Goal: Transaction & Acquisition: Obtain resource

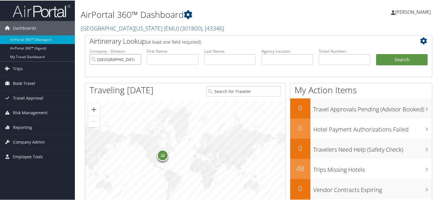
click at [136, 58] on input "Eastern Michigan University (EMU)" at bounding box center [116, 59] width 52 height 11
click at [22, 67] on span "Trips" at bounding box center [18, 68] width 10 height 14
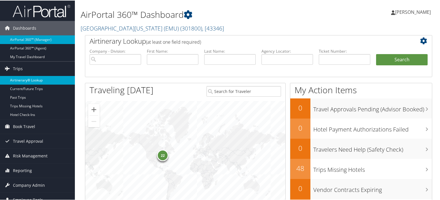
click at [29, 82] on link "Airtinerary® Lookup" at bounding box center [37, 80] width 75 height 9
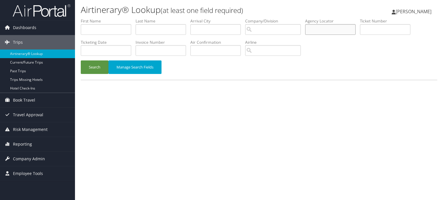
click at [339, 25] on input "text" at bounding box center [330, 29] width 50 height 11
paste input "https://app.cbtat.com/"
type input "https://app.cbtat.com/"
paste input "D18CX8"
click at [90, 69] on button "Search" at bounding box center [95, 68] width 28 height 14
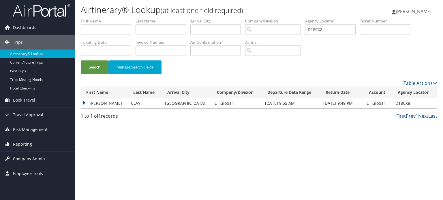
click at [84, 102] on td "BROOKS CRISWELL" at bounding box center [104, 103] width 47 height 10
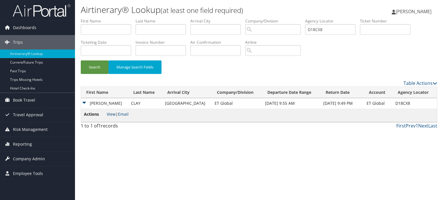
click at [110, 115] on link "View" at bounding box center [111, 114] width 9 height 5
drag, startPoint x: 344, startPoint y: 28, endPoint x: 257, endPoint y: 35, distance: 86.8
click at [270, 18] on ul "First Name Last Name Departure City Arrival City Company/Division Airport/City …" at bounding box center [259, 18] width 356 height 0
paste input "D13GQ"
type input "DD13GQ"
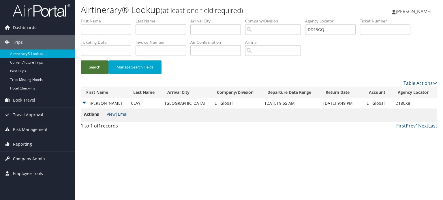
click at [95, 66] on button "Search" at bounding box center [95, 68] width 28 height 14
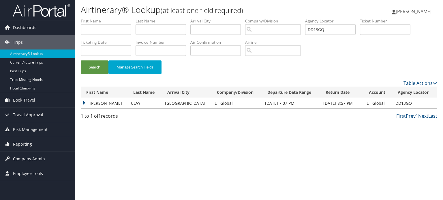
click at [84, 102] on td "BROOKS CRISWELL" at bounding box center [104, 103] width 47 height 10
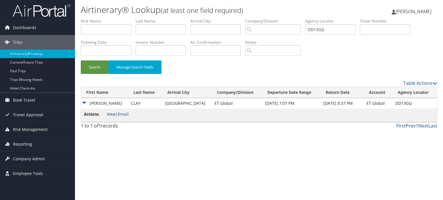
click at [108, 114] on link "View" at bounding box center [111, 114] width 9 height 5
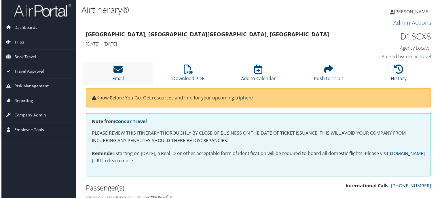
click at [120, 73] on icon at bounding box center [117, 69] width 9 height 9
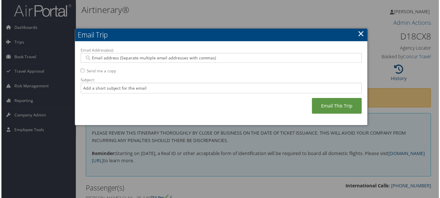
click at [169, 59] on input "Email Address(es):" at bounding box center [222, 58] width 276 height 6
paste input "[PERSON_NAME][EMAIL_ADDRESS][DOMAIN_NAME]"
type input "[PERSON_NAME][EMAIL_ADDRESS][DOMAIN_NAME]"
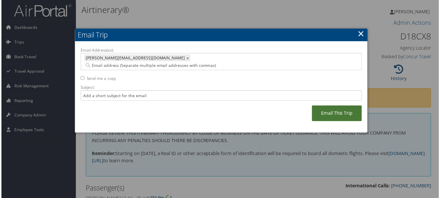
click at [332, 106] on link "Email This Trip" at bounding box center [338, 114] width 50 height 16
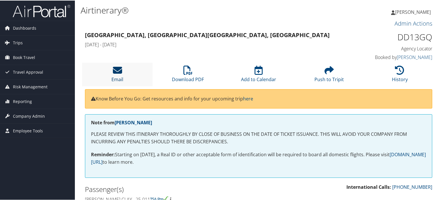
click at [115, 70] on icon at bounding box center [117, 69] width 9 height 9
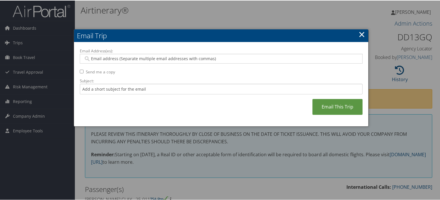
click at [168, 57] on input "Email Address(es):" at bounding box center [222, 58] width 276 height 6
paste input "[PERSON_NAME][EMAIL_ADDRESS][DOMAIN_NAME]"
type input "[PERSON_NAME][EMAIL_ADDRESS][DOMAIN_NAME]"
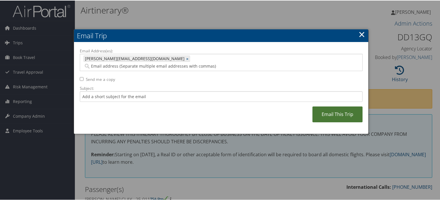
click at [337, 106] on link "Email This Trip" at bounding box center [338, 114] width 50 height 16
